Goal: Go to known website: Access a specific website the user already knows

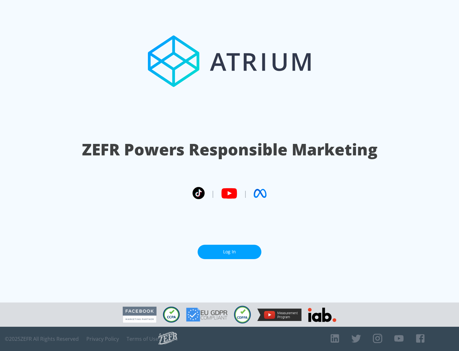
click at [229, 249] on link "Log In" at bounding box center [230, 251] width 64 height 14
